Goal: Information Seeking & Learning: Learn about a topic

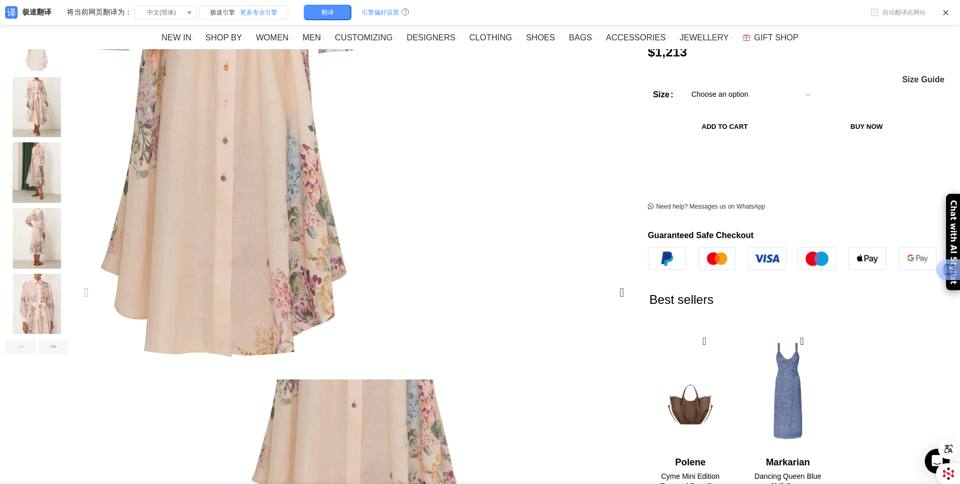
scroll to position [207, 0]
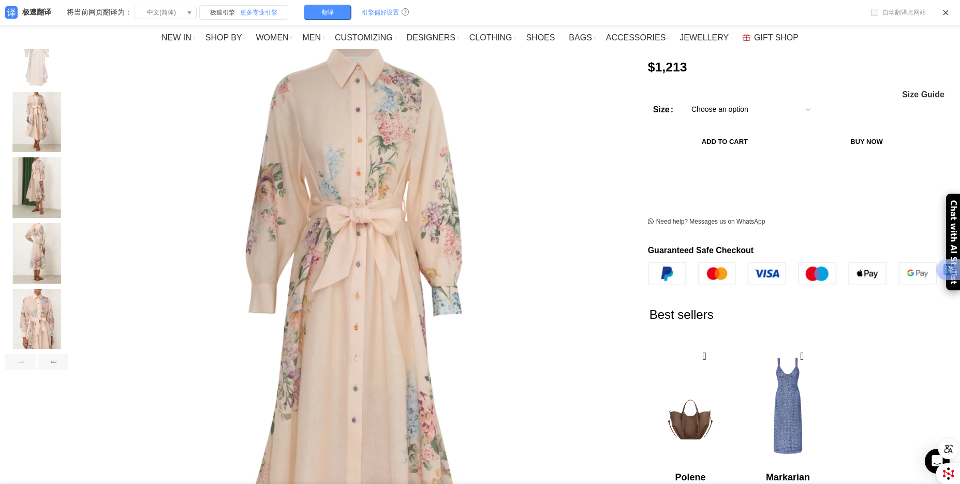
click at [68, 228] on img "4 / 6" at bounding box center [36, 253] width 63 height 61
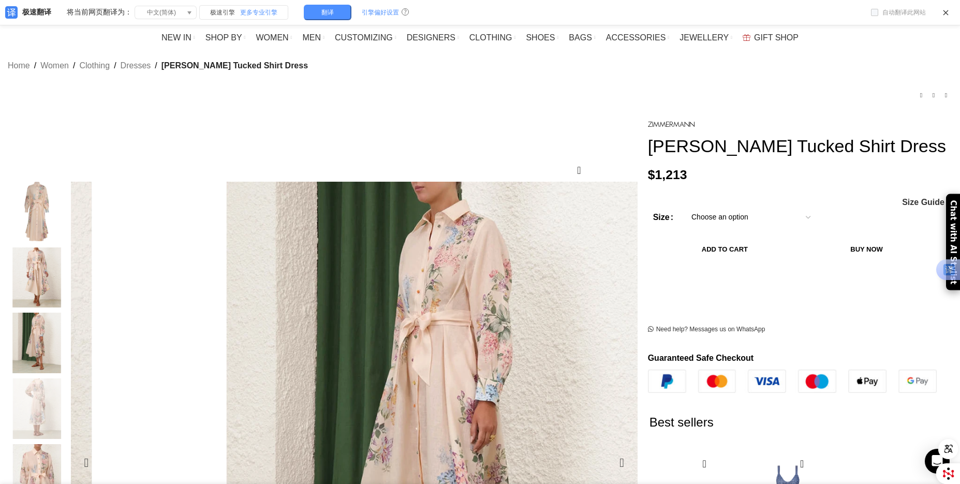
click at [631, 258] on img "4 / 6" at bounding box center [889, 441] width 517 height 672
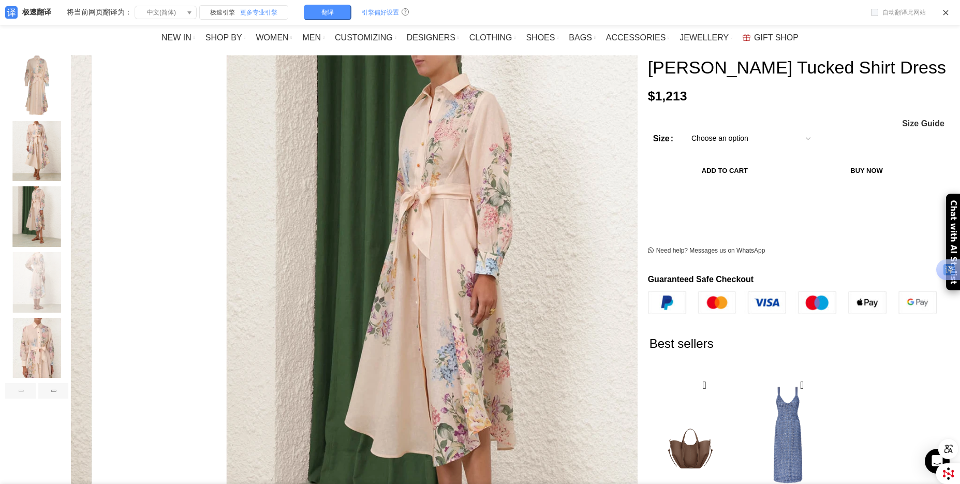
scroll to position [207, 0]
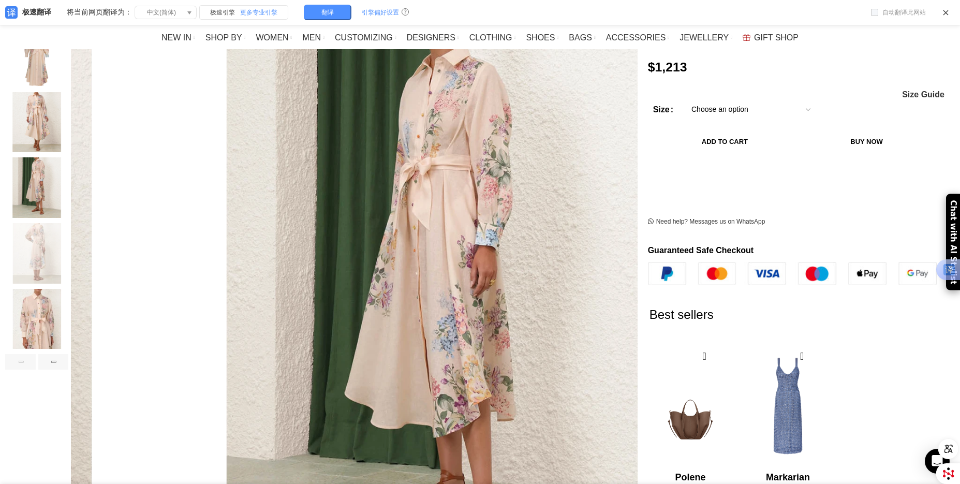
click at [68, 308] on img "5 / 6" at bounding box center [36, 319] width 63 height 61
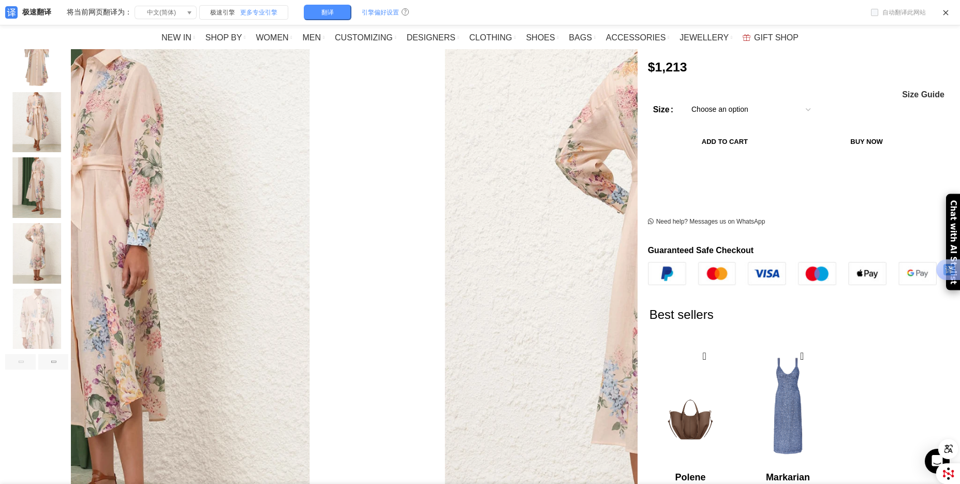
scroll to position [0, 326]
click at [68, 92] on img "2 / 6" at bounding box center [36, 122] width 63 height 61
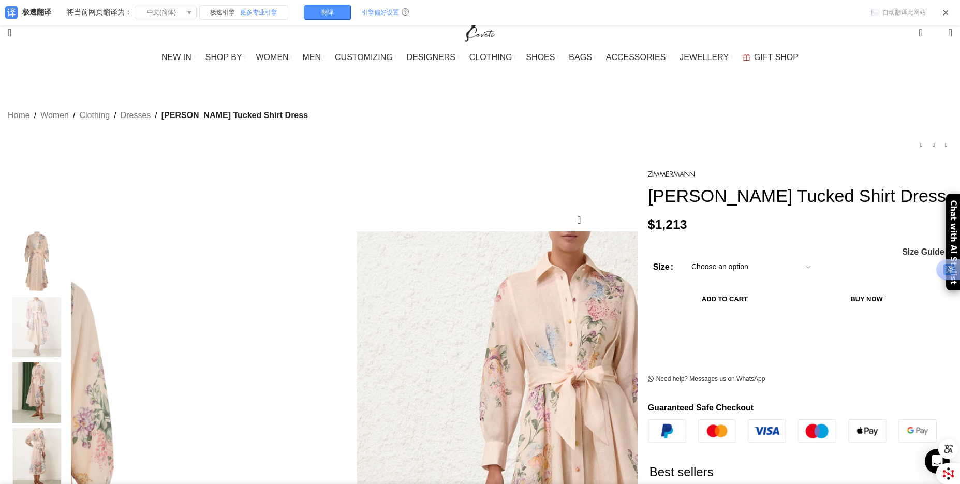
scroll to position [0, 0]
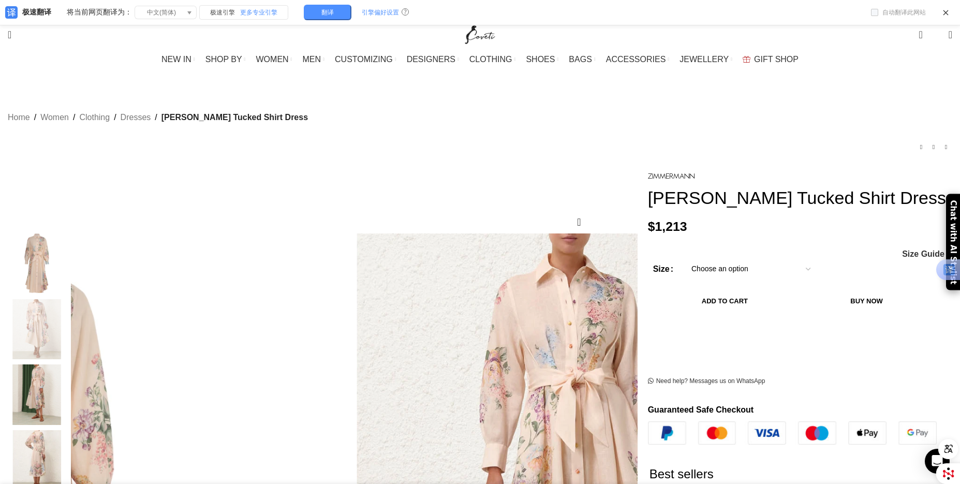
click at [68, 237] on img "1 / 6" at bounding box center [36, 263] width 63 height 61
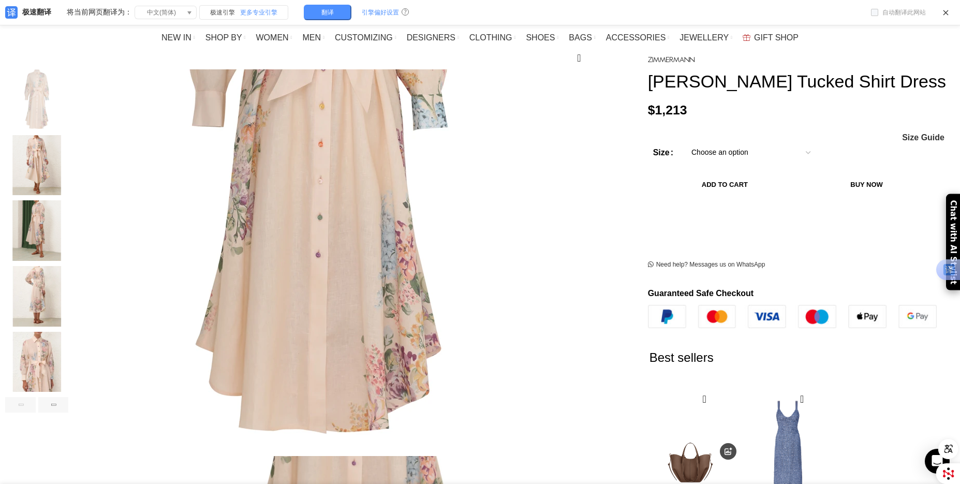
scroll to position [155, 0]
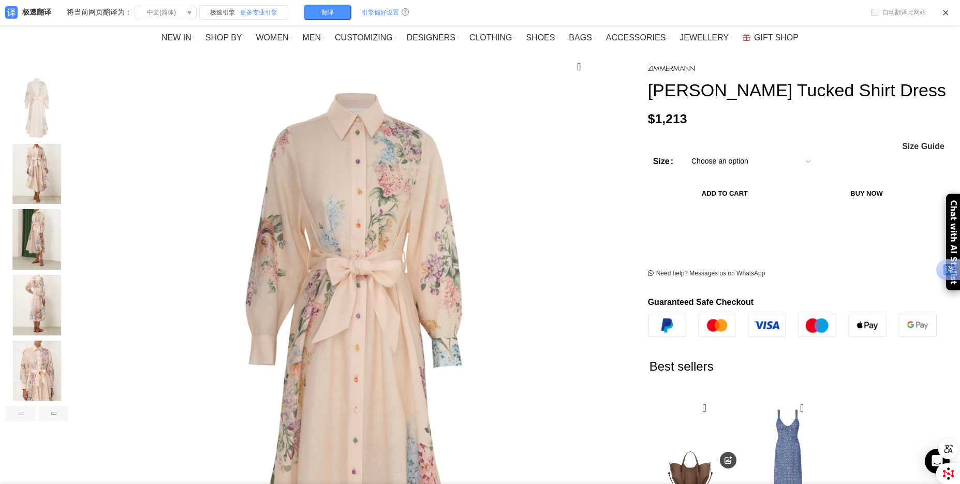
click at [68, 284] on img "4 / 6" at bounding box center [36, 305] width 63 height 61
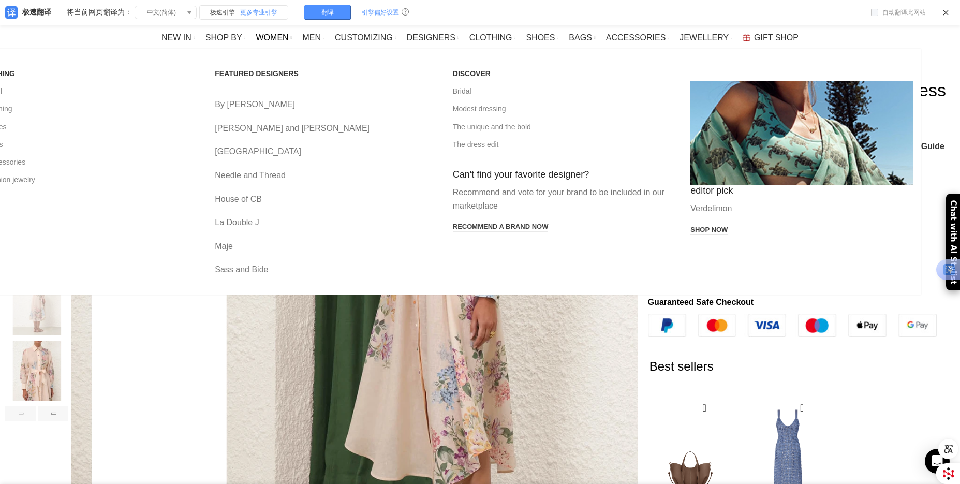
scroll to position [0, 653]
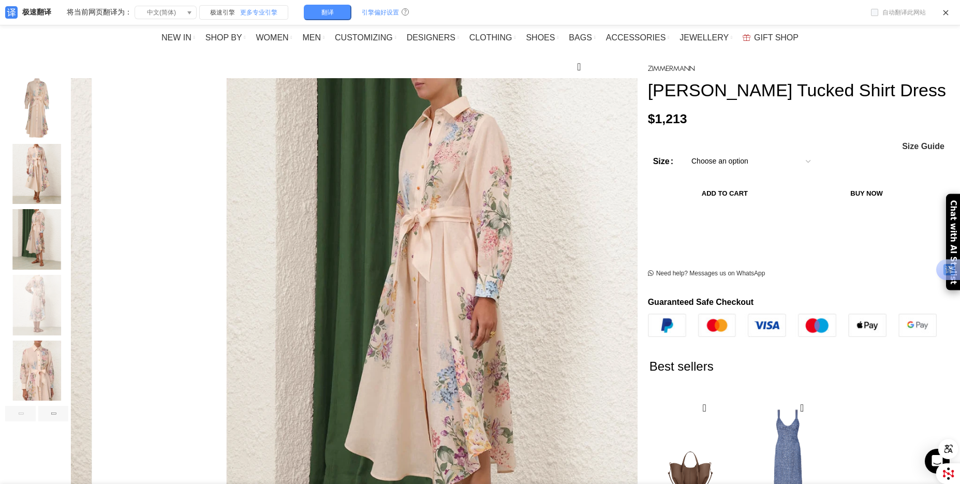
click at [68, 276] on img "4 / 6" at bounding box center [36, 305] width 63 height 61
click at [68, 243] on img "3 / 6" at bounding box center [36, 239] width 63 height 61
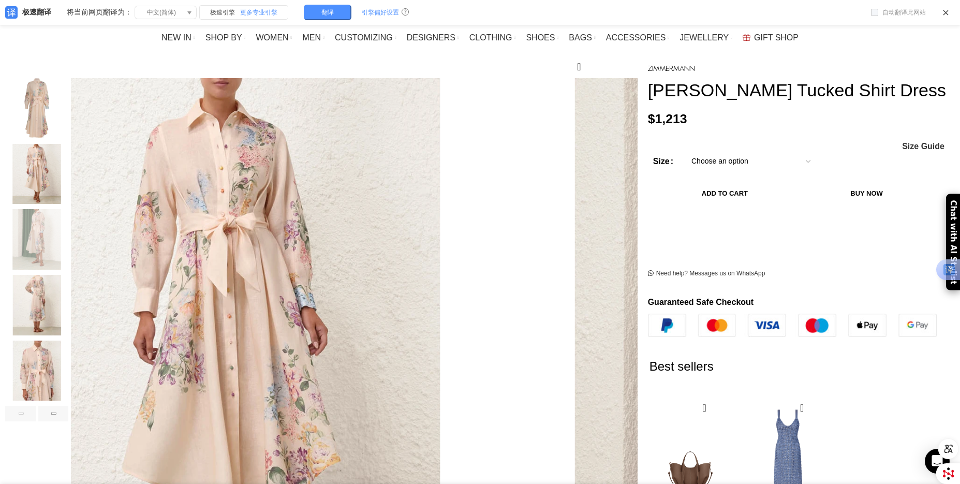
click at [68, 144] on img "2 / 6" at bounding box center [36, 174] width 63 height 61
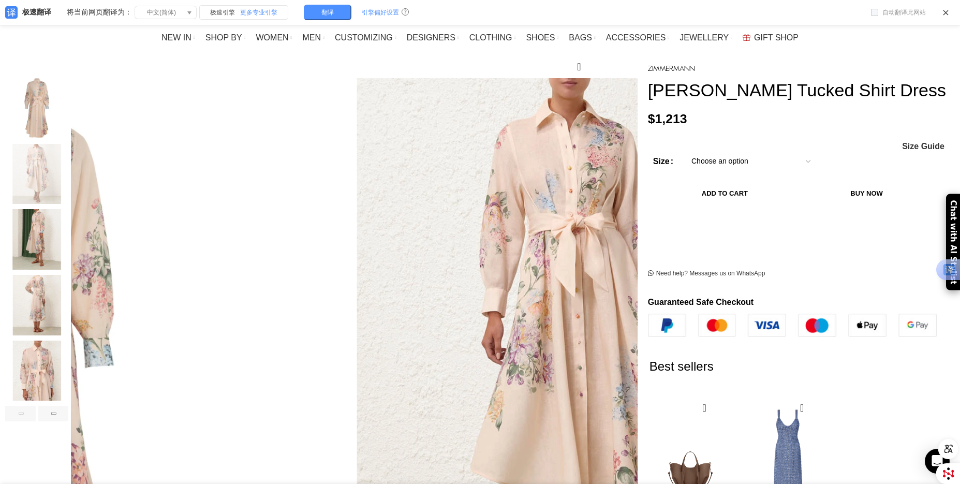
click at [68, 107] on img "1 / 6" at bounding box center [36, 108] width 63 height 61
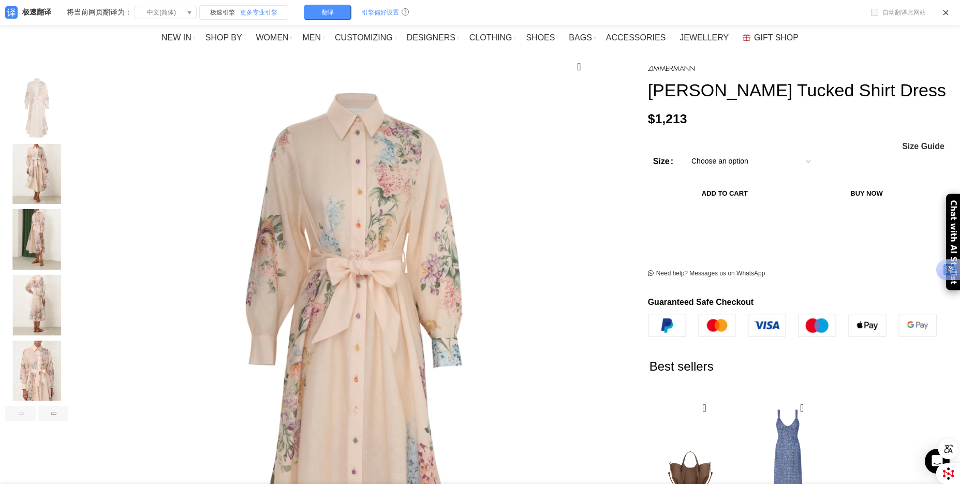
click at [68, 259] on div "3 / 6" at bounding box center [36, 242] width 63 height 66
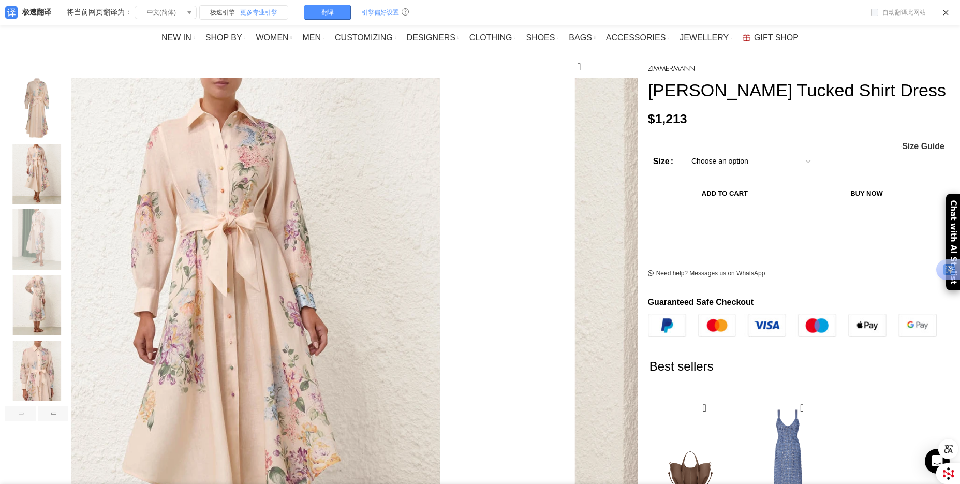
click at [68, 363] on img "5 / 6" at bounding box center [36, 370] width 63 height 61
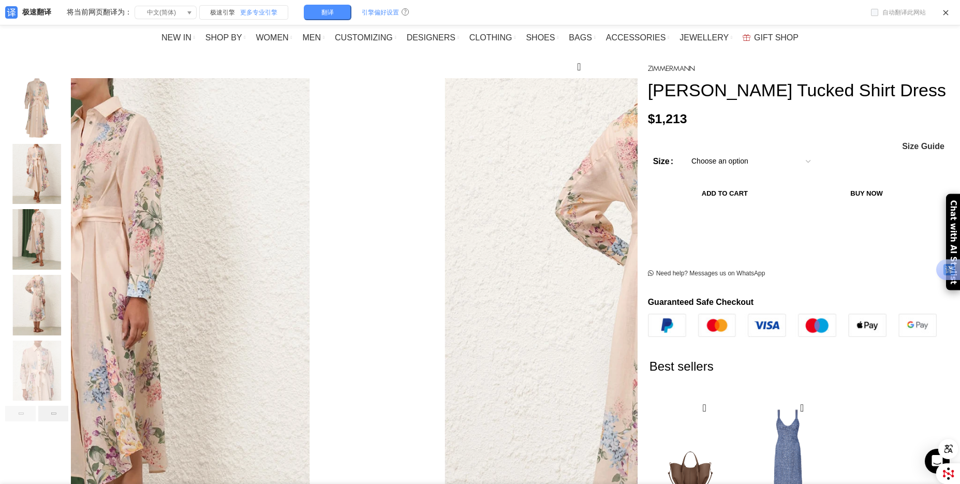
click at [69, 406] on div "Next slide" at bounding box center [53, 414] width 31 height 16
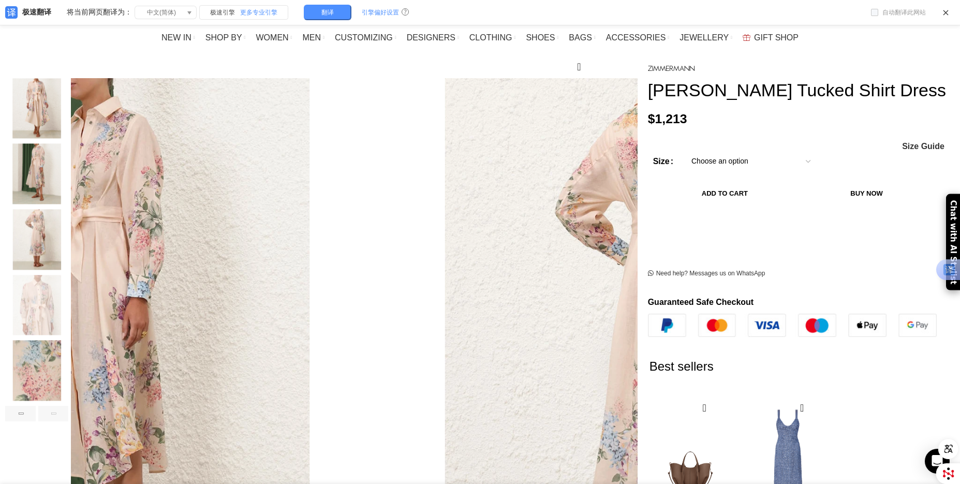
click at [68, 370] on img "6 / 6" at bounding box center [36, 370] width 63 height 61
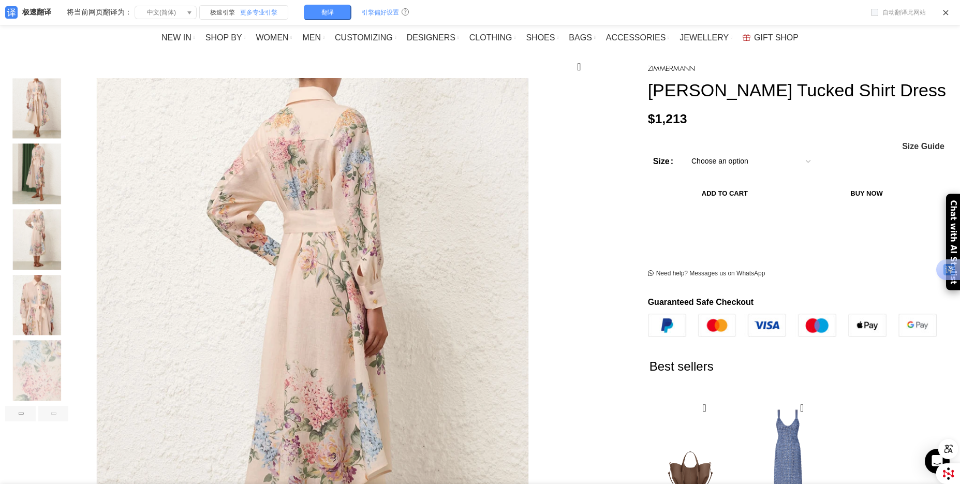
scroll to position [0, 762]
click at [69, 406] on div "Next slide" at bounding box center [53, 414] width 31 height 16
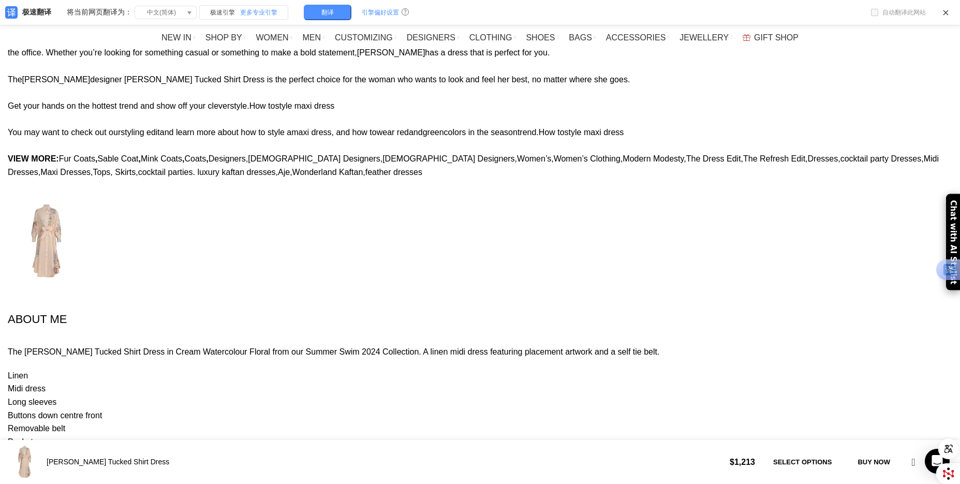
scroll to position [942, 0]
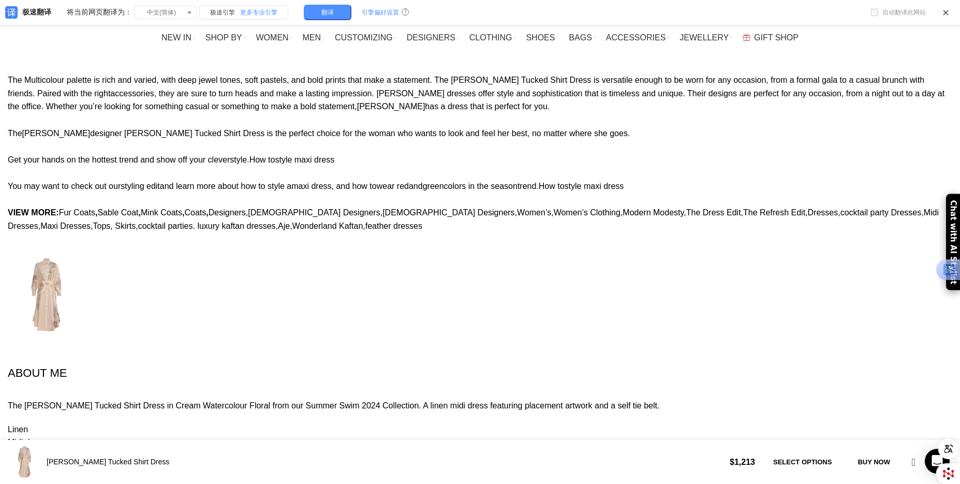
click at [85, 256] on img at bounding box center [47, 295] width 78 height 78
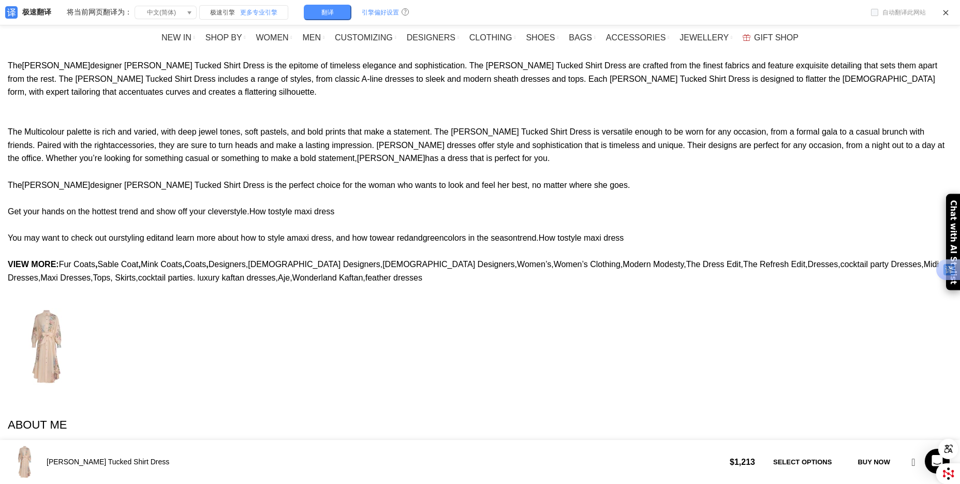
scroll to position [0, 1089]
